Goal: Information Seeking & Learning: Learn about a topic

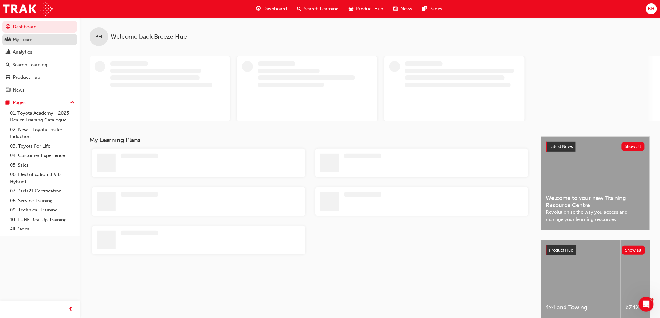
click at [38, 42] on div "My Team" at bounding box center [40, 40] width 68 height 8
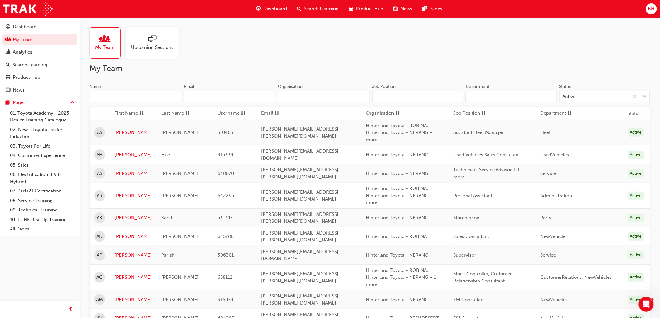
click at [109, 101] on input "Name" at bounding box center [135, 97] width 92 height 12
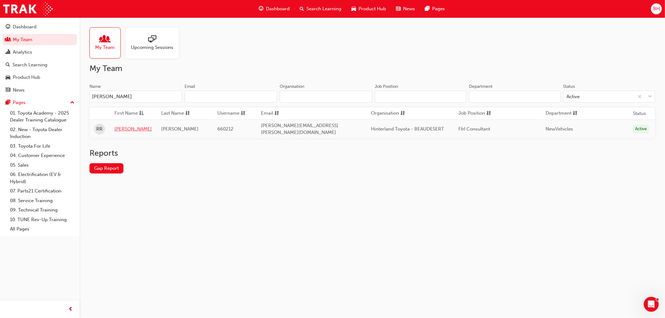
type input "[PERSON_NAME]"
click at [128, 129] on link "[PERSON_NAME]" at bounding box center [132, 129] width 37 height 7
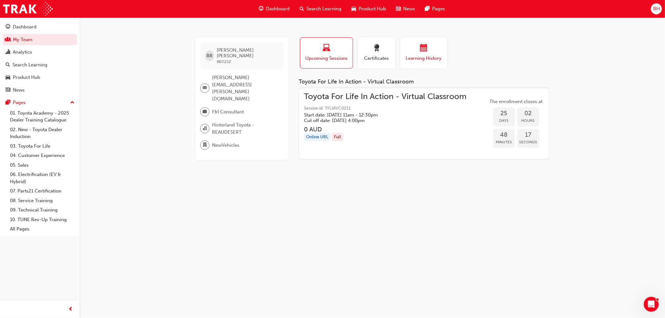
click at [425, 58] on span "Learning History" at bounding box center [423, 58] width 37 height 7
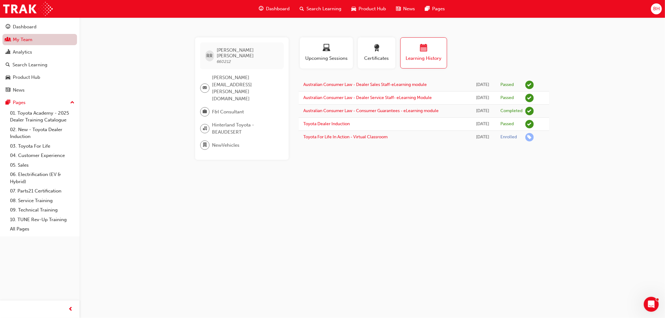
click at [22, 39] on link "My Team" at bounding box center [39, 40] width 74 height 12
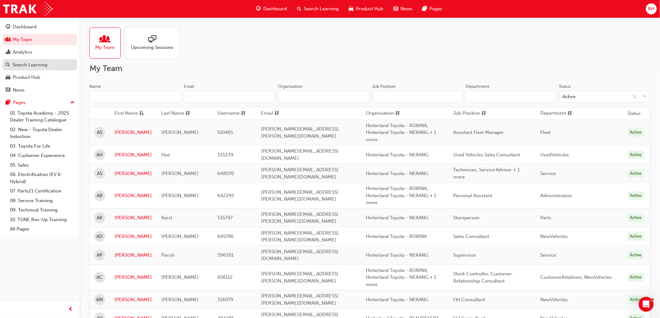
click at [36, 65] on div "Search Learning" at bounding box center [29, 64] width 35 height 7
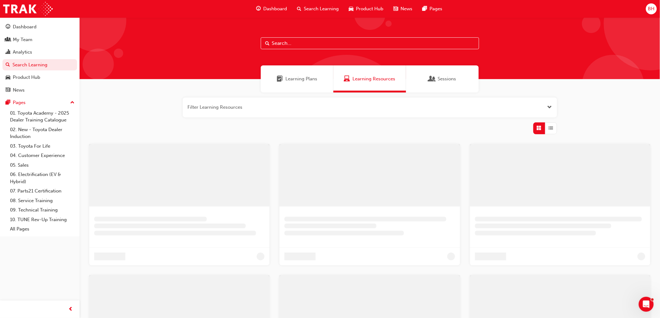
click at [271, 44] on input "text" at bounding box center [370, 43] width 218 height 12
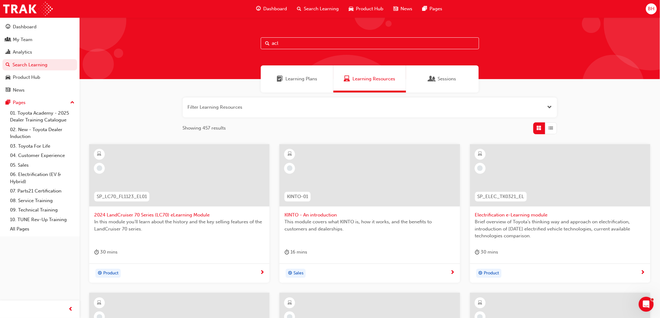
type input "acl"
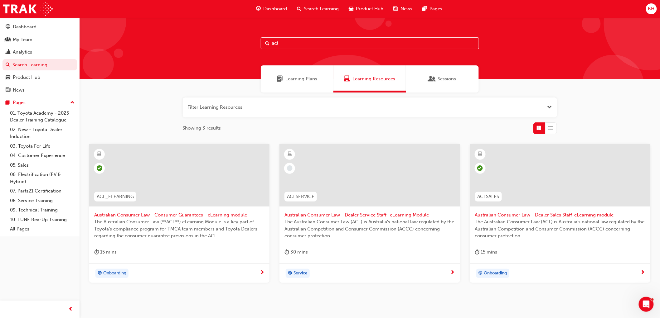
click at [150, 214] on span "Australian Consumer Law - Consumer Guarantees - eLearning module" at bounding box center [179, 215] width 170 height 7
